Goal: Transaction & Acquisition: Purchase product/service

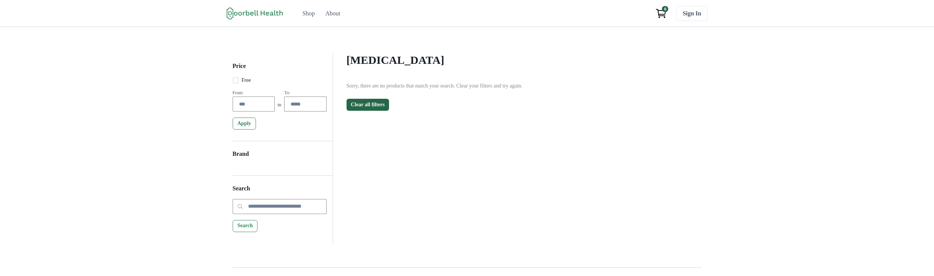
click at [410, 88] on p "Sorry, there are no products that match your search. Clear your filters and try…" at bounding box center [518, 86] width 342 height 8
click at [542, 200] on div "Compression Stockings Filter Clear all Price Free From: to To: Apply Brand Appl…" at bounding box center [517, 128] width 369 height 150
click at [473, 120] on div "Compression Stockings Filter Clear all Price Free From: to To: Apply Brand Appl…" at bounding box center [517, 128] width 369 height 150
click at [481, 211] on main "Compression Stockings Filter Clear all Price Free From: to To: Apply Brand Appl…" at bounding box center [517, 148] width 369 height 190
click at [517, 168] on div "Compression Stockings Filter Clear all Price Free From: to To: Apply Brand Appl…" at bounding box center [517, 128] width 369 height 150
